Goal: Information Seeking & Learning: Learn about a topic

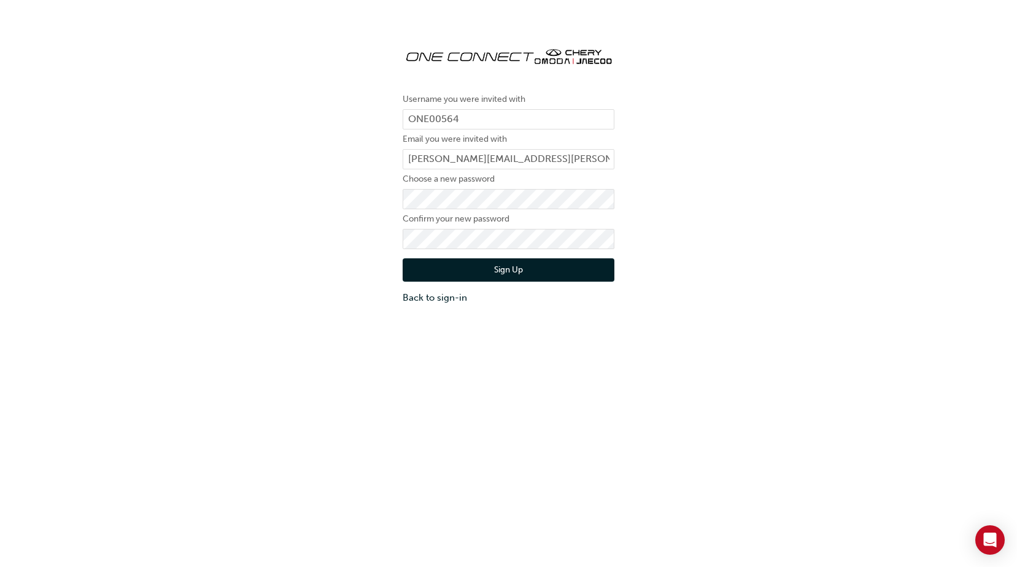
click at [527, 270] on button "Sign Up" at bounding box center [509, 269] width 212 height 23
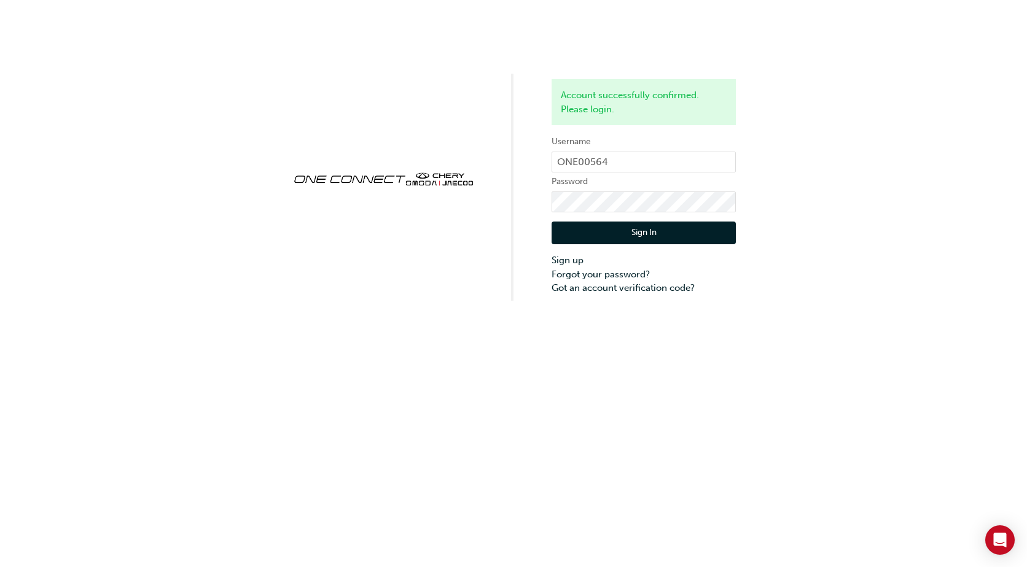
click at [672, 232] on button "Sign In" at bounding box center [643, 233] width 184 height 23
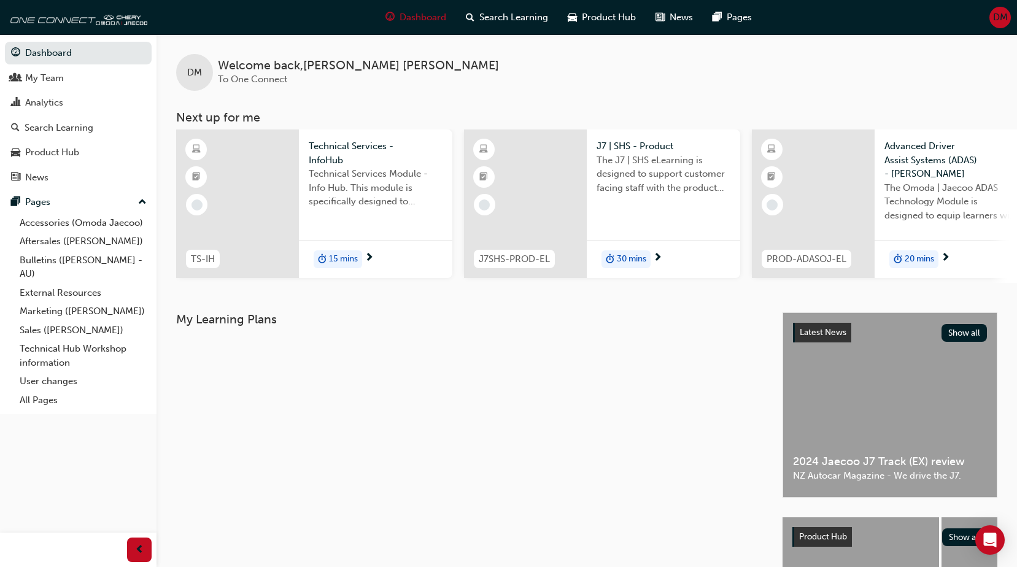
click at [668, 165] on span "The J7 | SHS eLearning is designed to support customer facing staff with the pr…" at bounding box center [664, 174] width 134 height 42
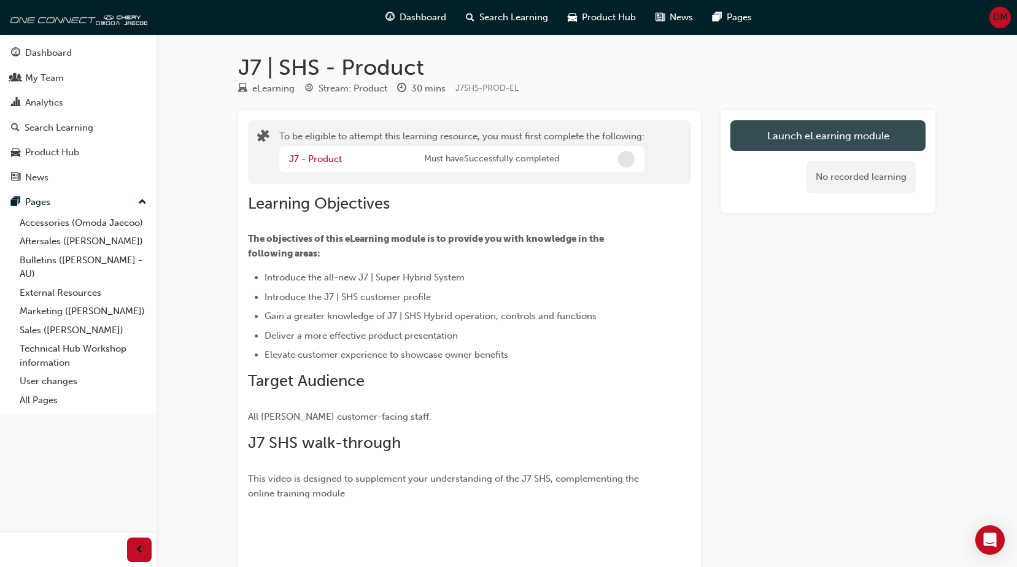
click at [792, 134] on button "Launch eLearning module" at bounding box center [828, 135] width 195 height 31
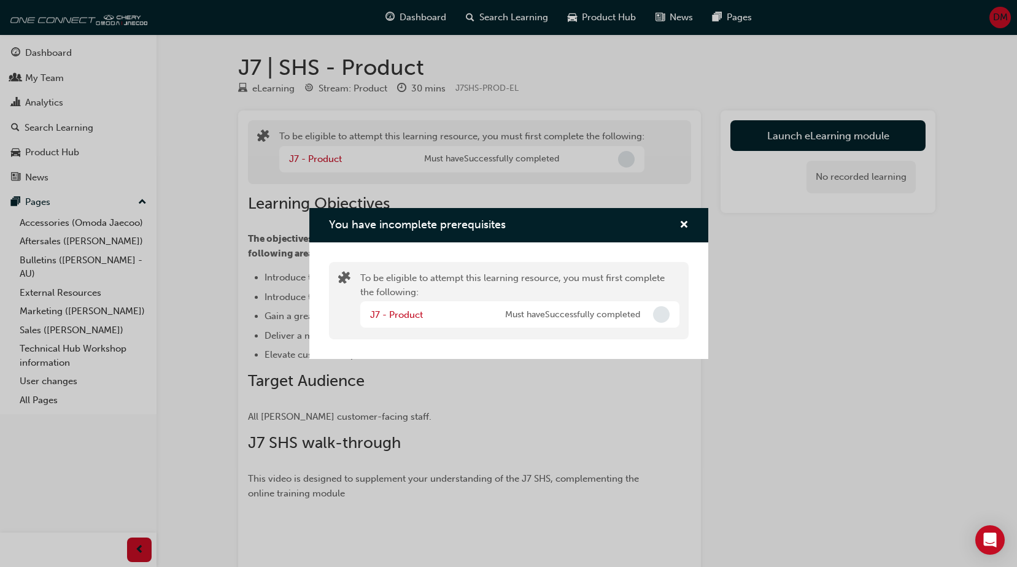
click at [659, 316] on span "Incomplete" at bounding box center [661, 314] width 17 height 17
click at [481, 317] on div "J7 - Product" at bounding box center [437, 315] width 135 height 14
click at [403, 315] on link "J7 - Product" at bounding box center [396, 314] width 53 height 11
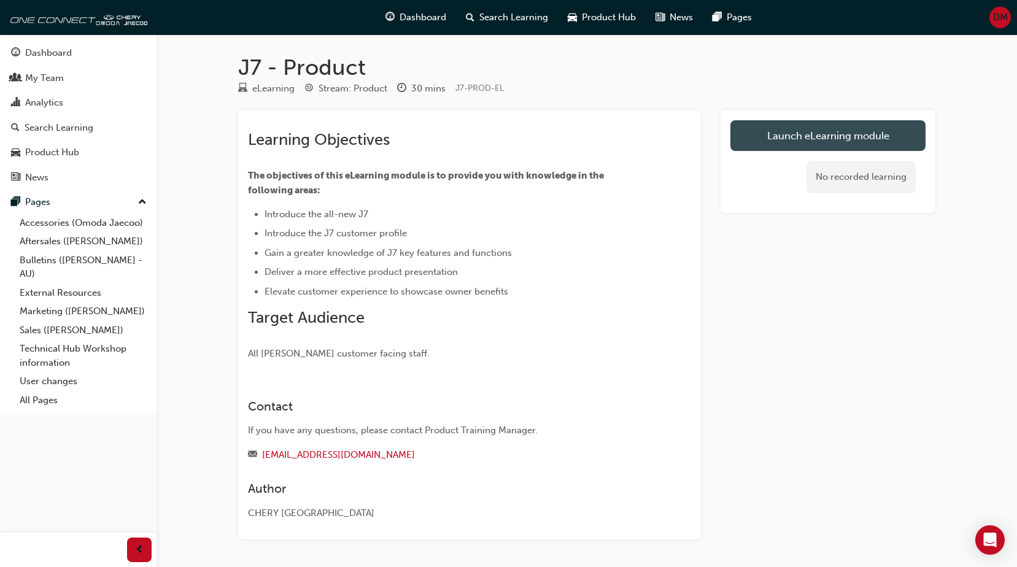
click at [786, 138] on link "Launch eLearning module" at bounding box center [828, 135] width 195 height 31
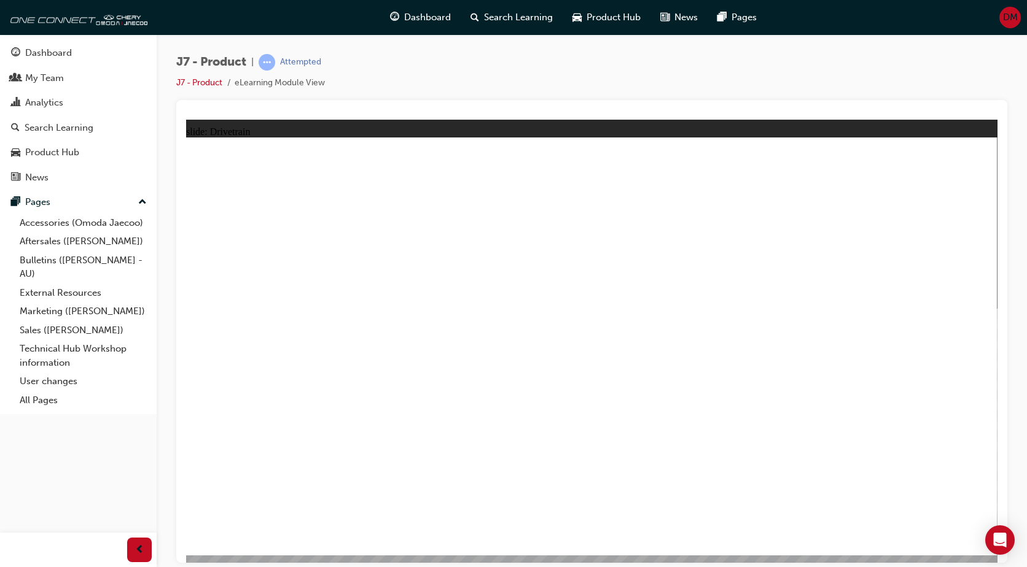
drag, startPoint x: 847, startPoint y: 338, endPoint x: 860, endPoint y: 413, distance: 76.0
drag, startPoint x: 860, startPoint y: 413, endPoint x: 747, endPoint y: 386, distance: 115.6
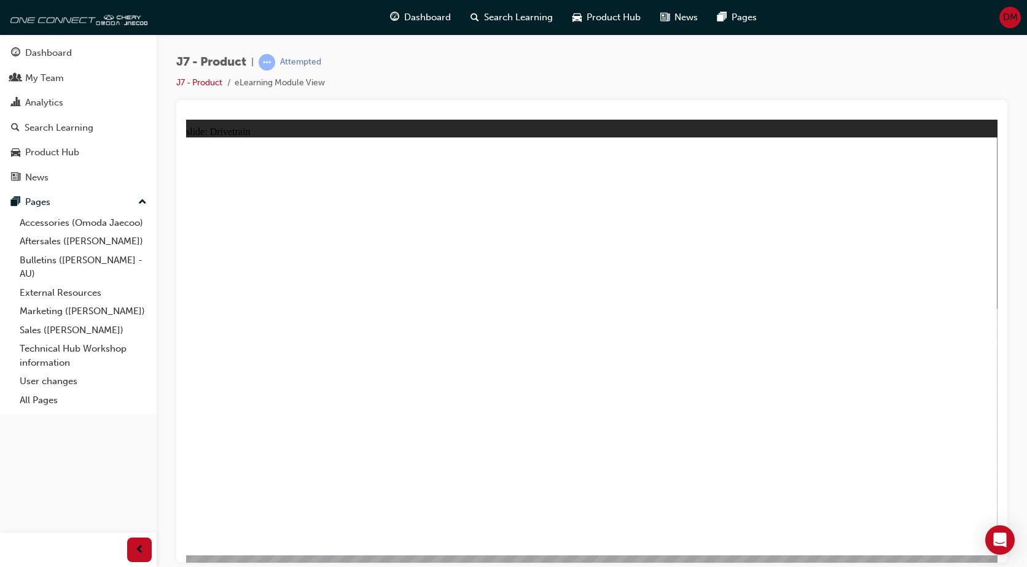
drag, startPoint x: 363, startPoint y: 198, endPoint x: 499, endPoint y: 351, distance: 204.5
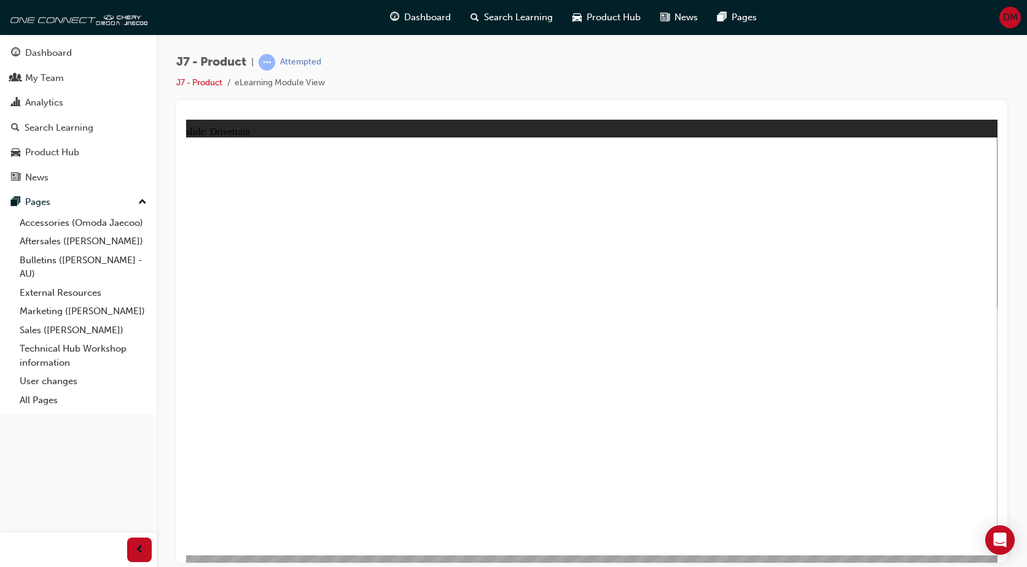
drag, startPoint x: 757, startPoint y: 452, endPoint x: 646, endPoint y: 414, distance: 116.9
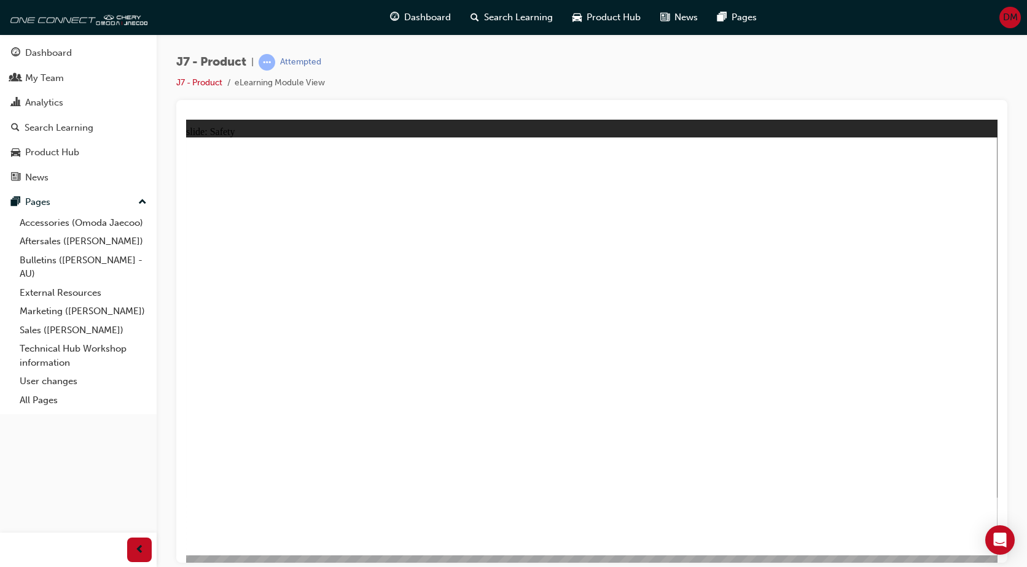
drag, startPoint x: 504, startPoint y: 294, endPoint x: 545, endPoint y: 306, distance: 42.8
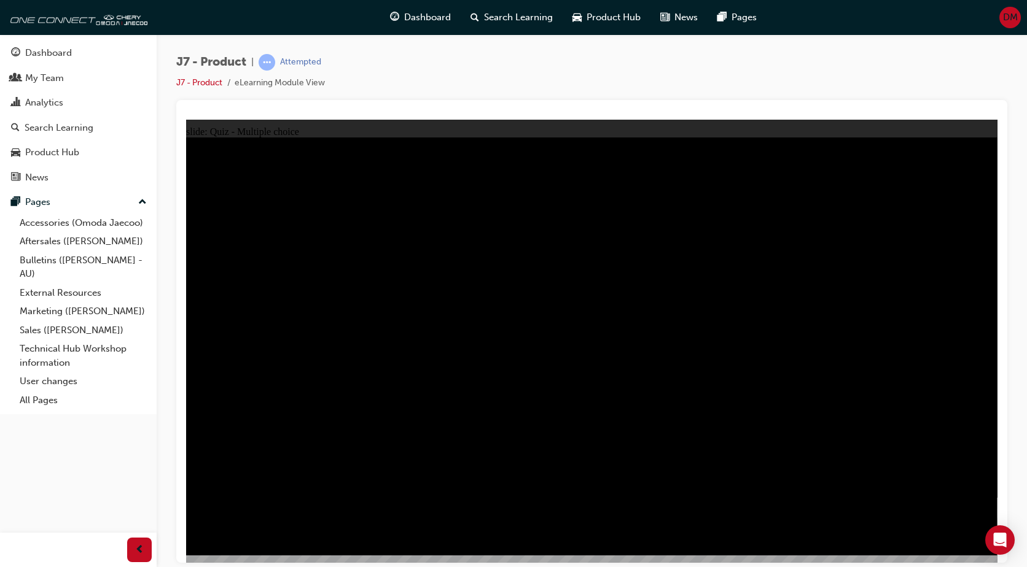
radio input "true"
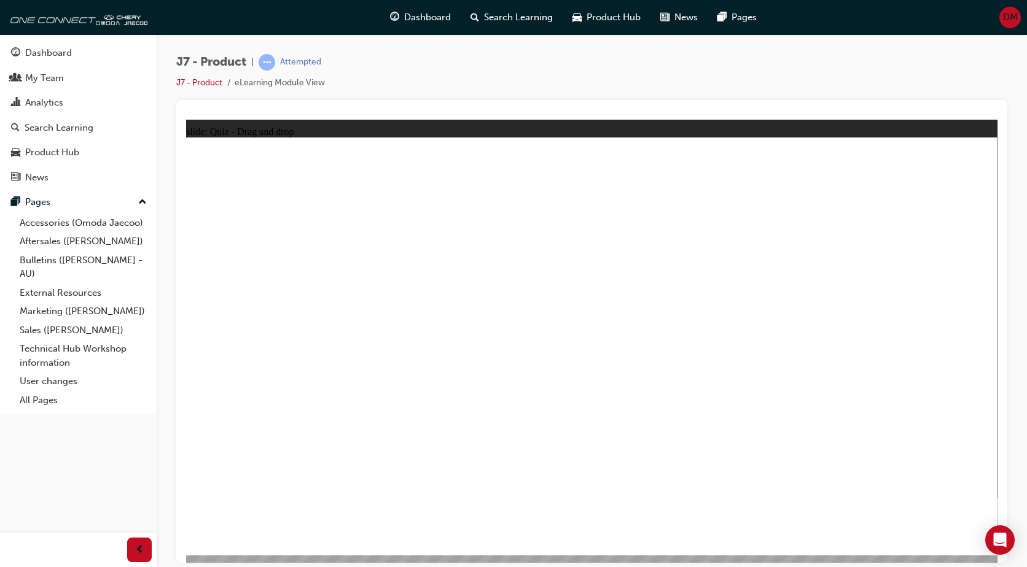
drag, startPoint x: 819, startPoint y: 269, endPoint x: 885, endPoint y: 351, distance: 105.2
drag, startPoint x: 557, startPoint y: 169, endPoint x: 743, endPoint y: 352, distance: 260.5
drag, startPoint x: 653, startPoint y: 245, endPoint x: 411, endPoint y: 349, distance: 262.6
drag, startPoint x: 611, startPoint y: 273, endPoint x: 565, endPoint y: 365, distance: 103.2
drag, startPoint x: 887, startPoint y: 192, endPoint x: 263, endPoint y: 371, distance: 648.3
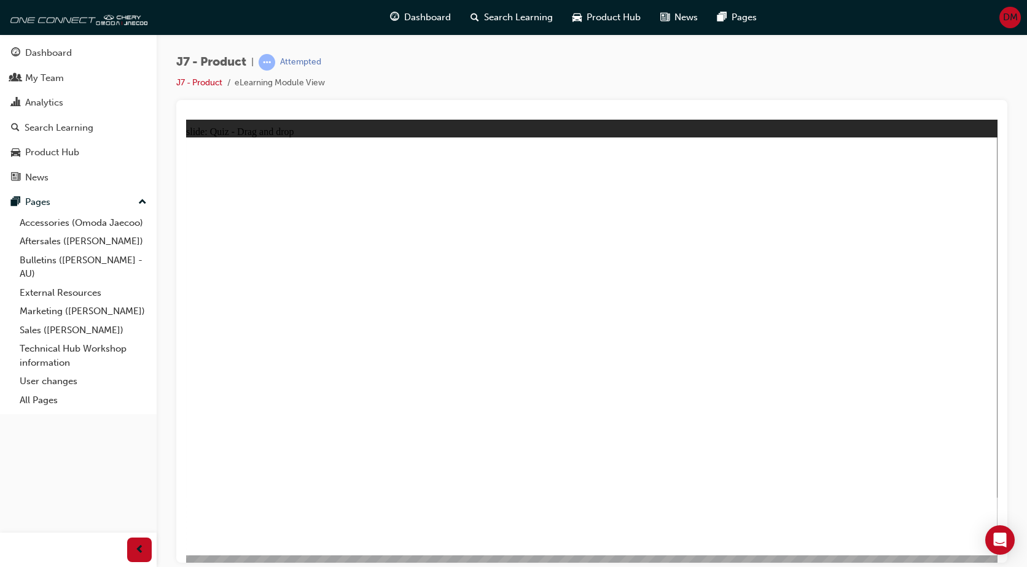
drag, startPoint x: 632, startPoint y: 273, endPoint x: 416, endPoint y: 375, distance: 238.7
drag, startPoint x: 723, startPoint y: 189, endPoint x: 268, endPoint y: 377, distance: 491.6
drag, startPoint x: 905, startPoint y: 185, endPoint x: 604, endPoint y: 365, distance: 350.7
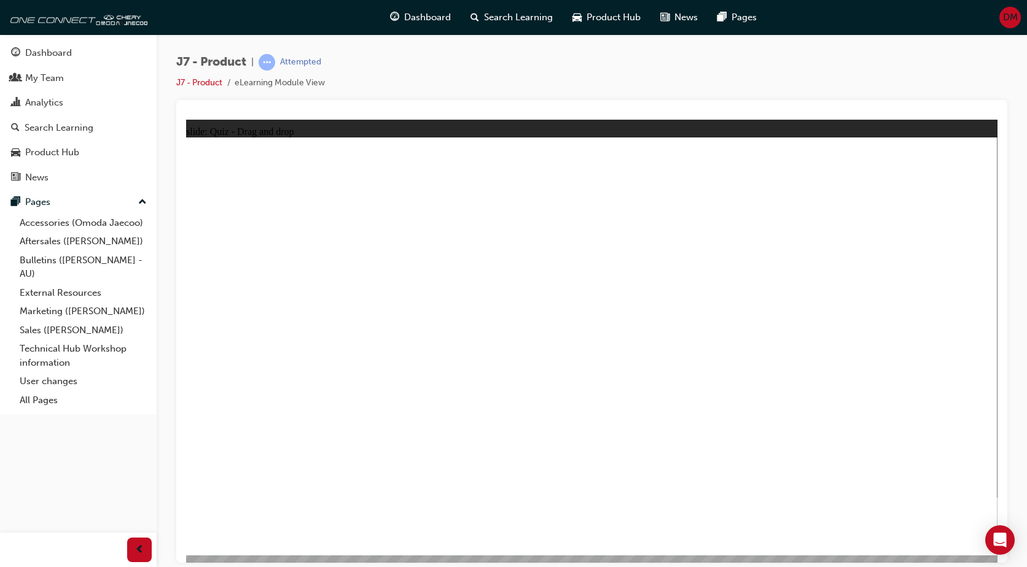
drag, startPoint x: 541, startPoint y: 184, endPoint x: 888, endPoint y: 367, distance: 392.7
drag, startPoint x: 844, startPoint y: 278, endPoint x: 780, endPoint y: 371, distance: 113.4
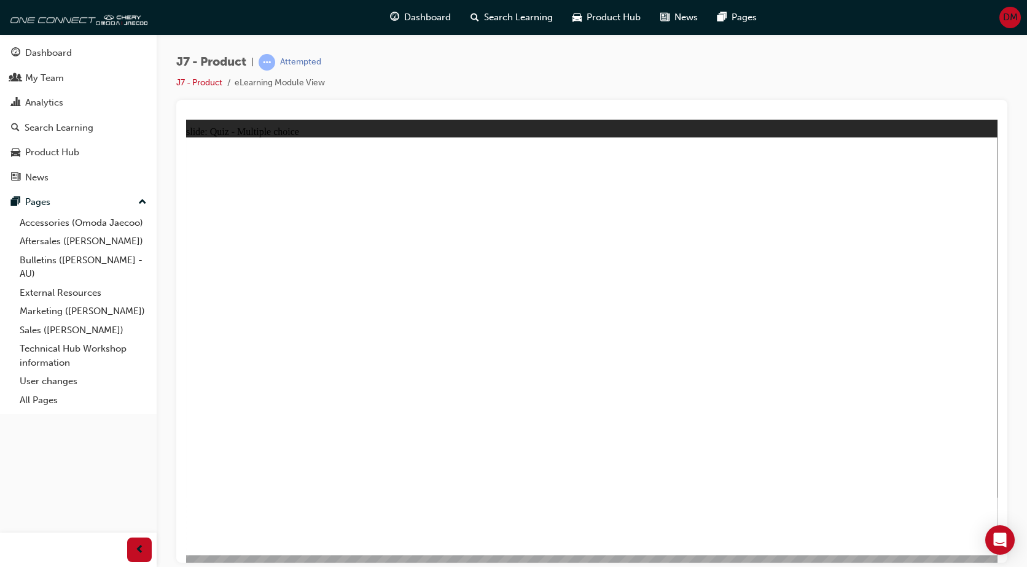
radio input "true"
drag, startPoint x: 622, startPoint y: 187, endPoint x: 664, endPoint y: 367, distance: 185.4
drag, startPoint x: 604, startPoint y: 213, endPoint x: 645, endPoint y: 408, distance: 198.9
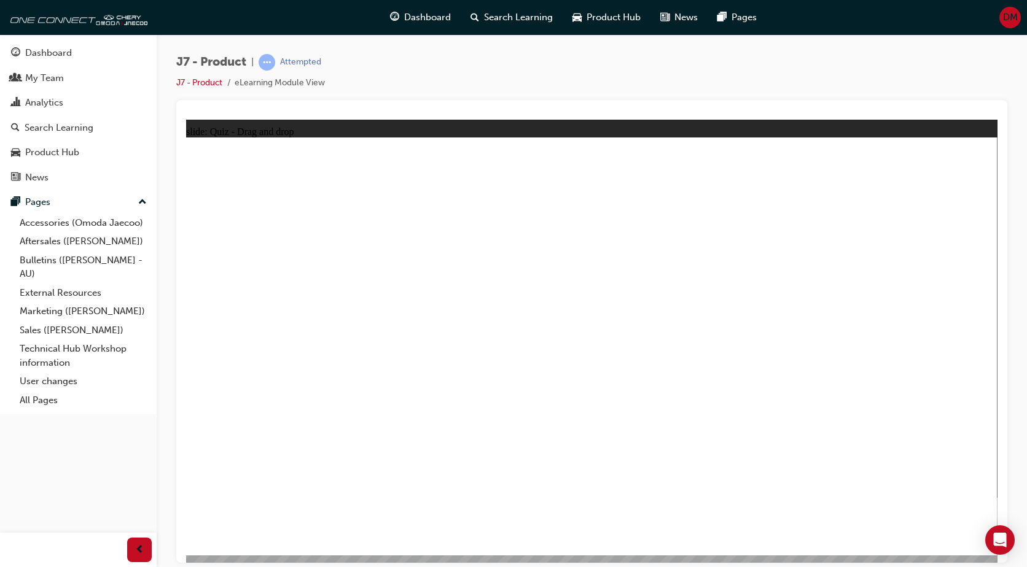
drag, startPoint x: 762, startPoint y: 181, endPoint x: 673, endPoint y: 413, distance: 247.8
drag, startPoint x: 680, startPoint y: 250, endPoint x: 740, endPoint y: 396, distance: 157.5
drag, startPoint x: 731, startPoint y: 221, endPoint x: 691, endPoint y: 431, distance: 213.7
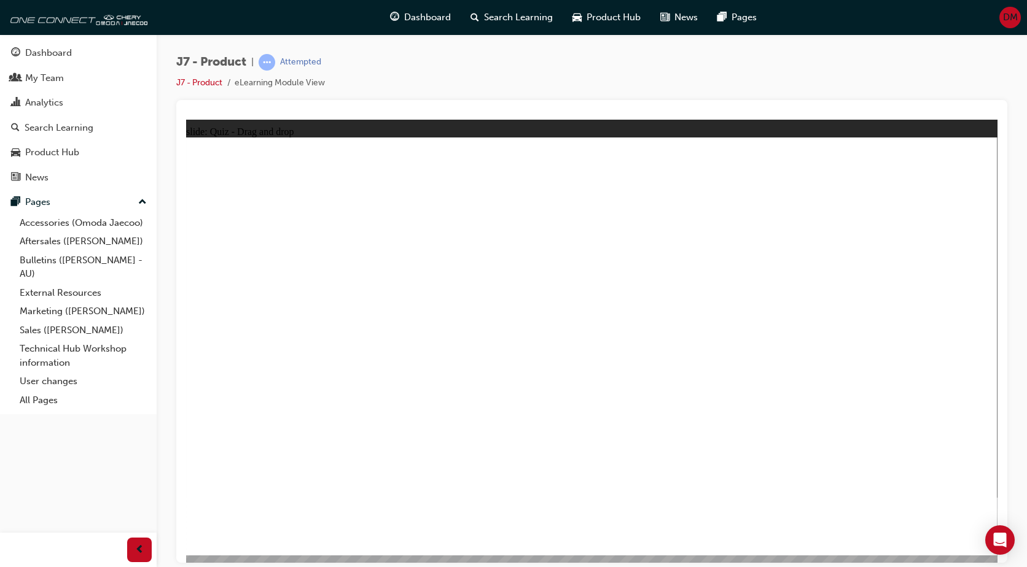
drag, startPoint x: 648, startPoint y: 223, endPoint x: 617, endPoint y: 438, distance: 217.7
drag, startPoint x: 779, startPoint y: 222, endPoint x: 367, endPoint y: 421, distance: 457.8
drag, startPoint x: 607, startPoint y: 185, endPoint x: 408, endPoint y: 347, distance: 256.2
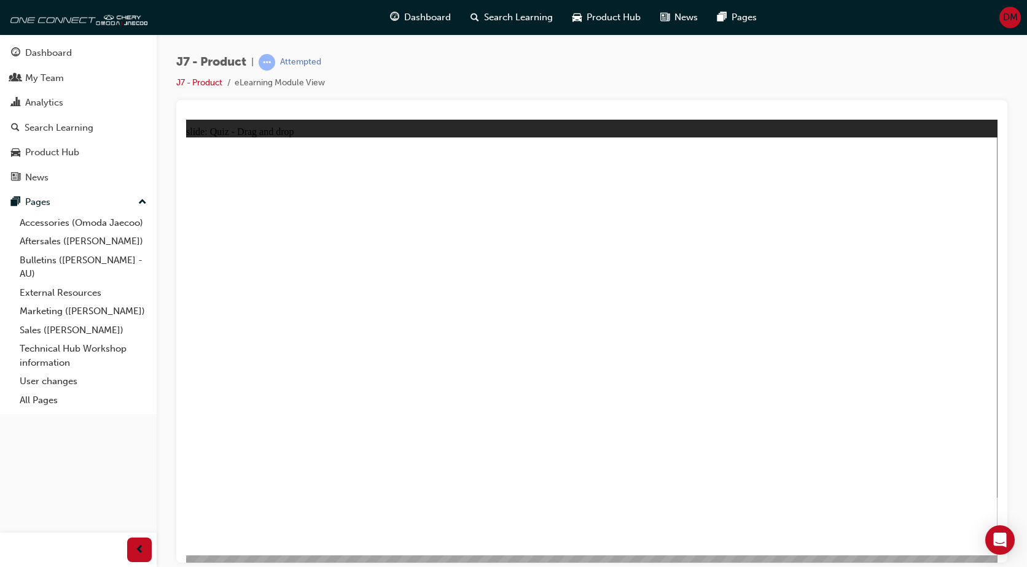
drag, startPoint x: 763, startPoint y: 185, endPoint x: 462, endPoint y: 381, distance: 359.0
drag, startPoint x: 876, startPoint y: 184, endPoint x: 686, endPoint y: 395, distance: 283.9
drag, startPoint x: 683, startPoint y: 187, endPoint x: 433, endPoint y: 402, distance: 329.1
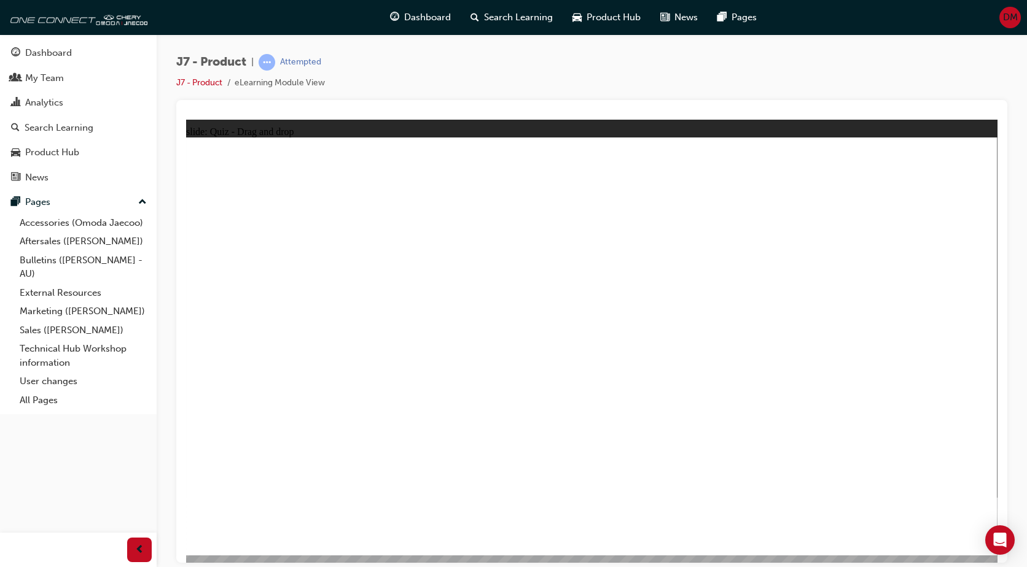
drag, startPoint x: 547, startPoint y: 217, endPoint x: 333, endPoint y: 373, distance: 264.5
drag, startPoint x: 739, startPoint y: 184, endPoint x: 685, endPoint y: 381, distance: 203.6
drag, startPoint x: 533, startPoint y: 185, endPoint x: 653, endPoint y: 381, distance: 230.4
drag, startPoint x: 611, startPoint y: 190, endPoint x: 705, endPoint y: 384, distance: 215.3
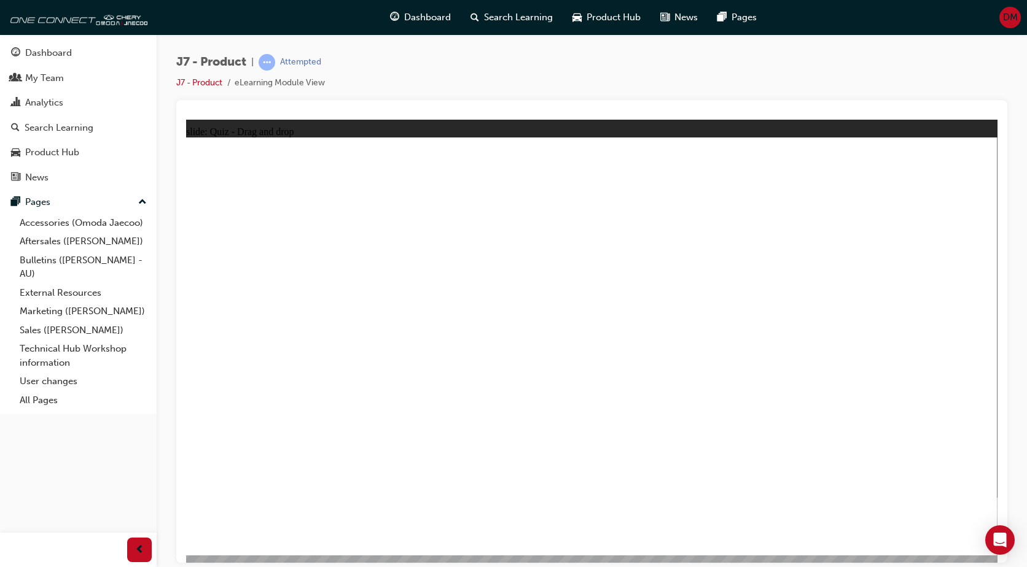
drag, startPoint x: 682, startPoint y: 223, endPoint x: 761, endPoint y: 378, distance: 173.5
drag, startPoint x: 839, startPoint y: 182, endPoint x: 782, endPoint y: 380, distance: 205.9
drag, startPoint x: 930, startPoint y: 207, endPoint x: 721, endPoint y: 395, distance: 281.2
drag, startPoint x: 615, startPoint y: 226, endPoint x: 643, endPoint y: 401, distance: 177.2
drag, startPoint x: 714, startPoint y: 238, endPoint x: 396, endPoint y: 370, distance: 344.1
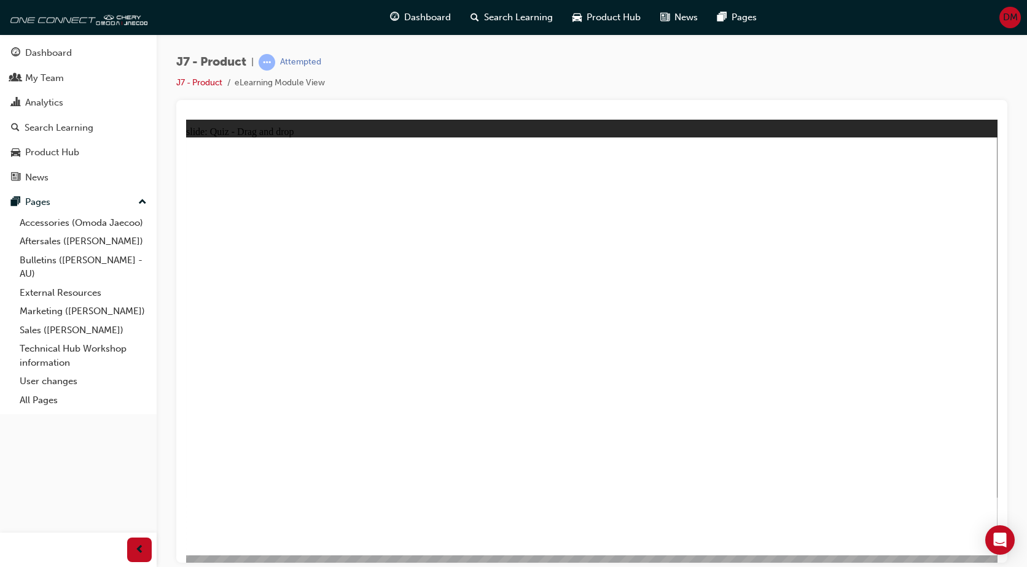
drag, startPoint x: 796, startPoint y: 222, endPoint x: 697, endPoint y: 407, distance: 210.4
drag, startPoint x: 869, startPoint y: 217, endPoint x: 445, endPoint y: 371, distance: 450.8
drag, startPoint x: 795, startPoint y: 181, endPoint x: 455, endPoint y: 375, distance: 391.6
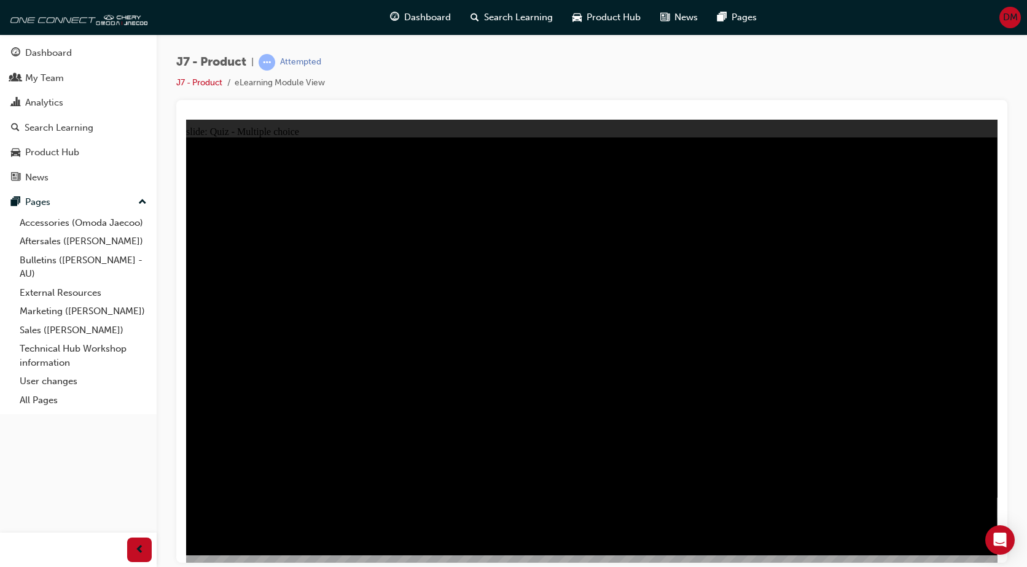
radio input "true"
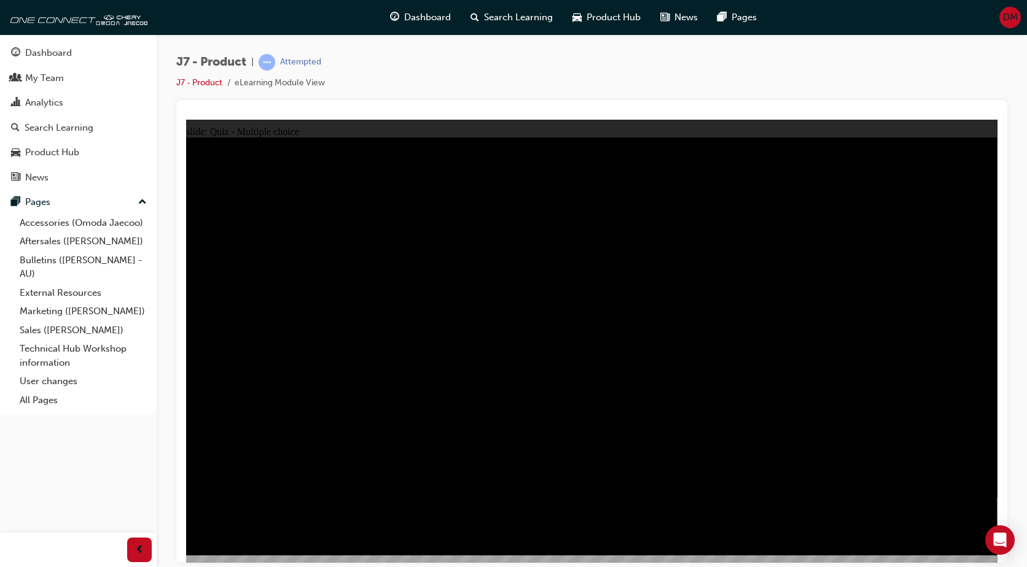
radio input "true"
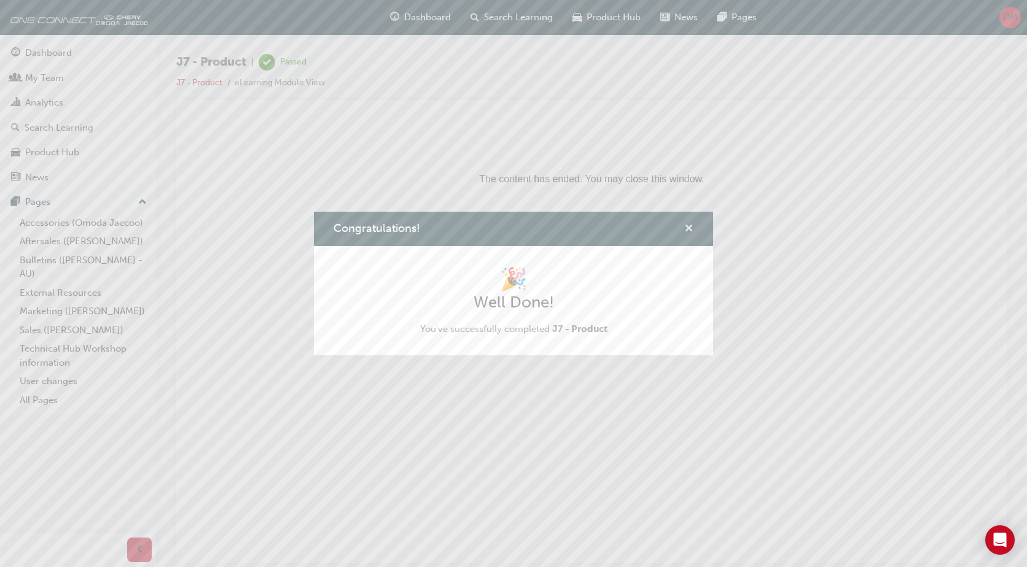
click at [688, 228] on span "cross-icon" at bounding box center [688, 229] width 9 height 11
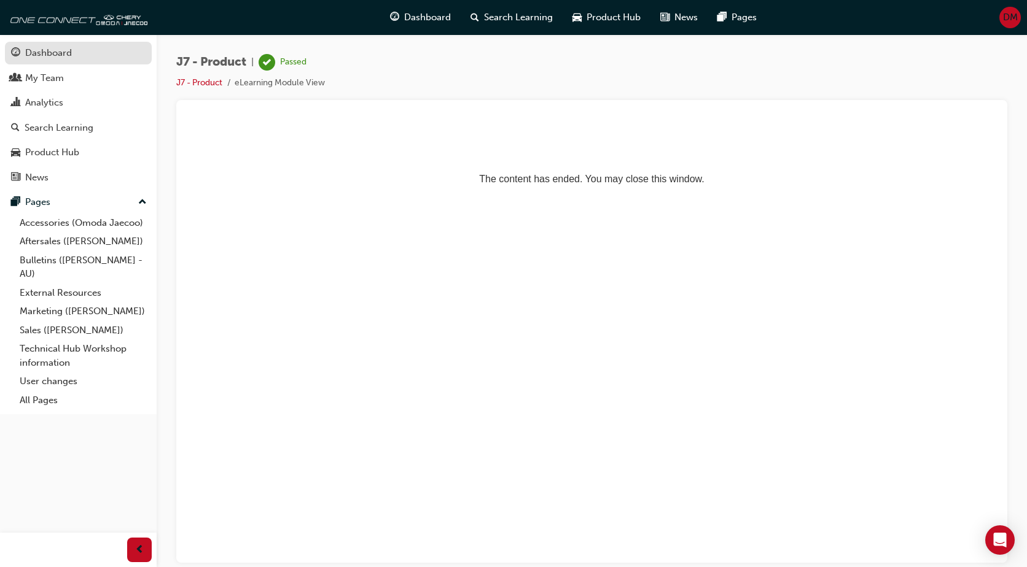
click at [45, 54] on div "Dashboard" at bounding box center [48, 53] width 47 height 14
